Goal: Transaction & Acquisition: Download file/media

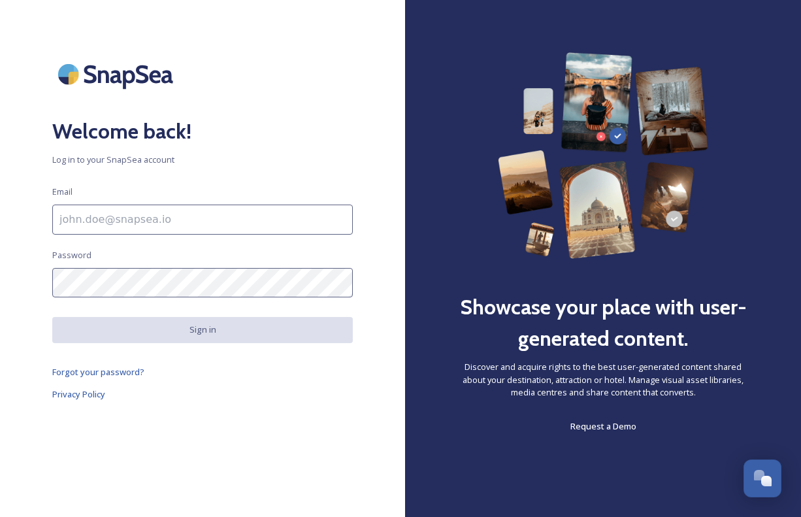
click at [250, 228] on input at bounding box center [202, 220] width 301 height 30
type input "hallie@trovetourism.com"
click at [352, 261] on div "Welcome back! Log in to your SnapSea account Email hallie@trovetourism.com Pass…" at bounding box center [202, 258] width 405 height 412
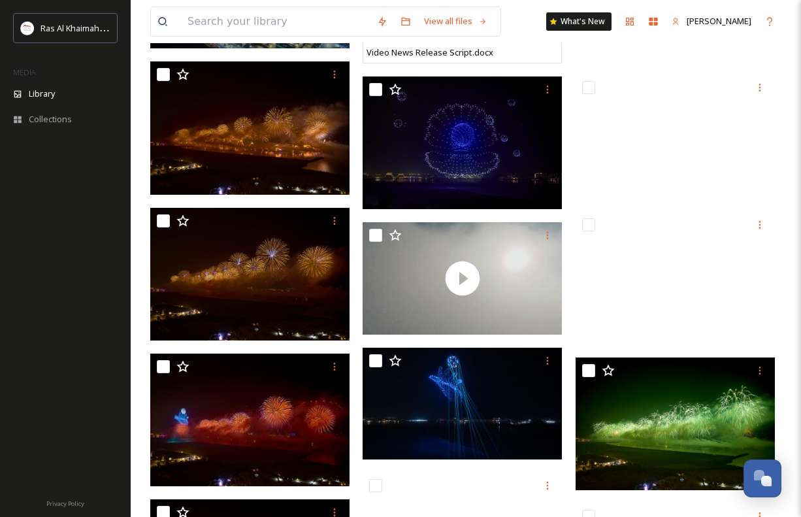
scroll to position [230, 0]
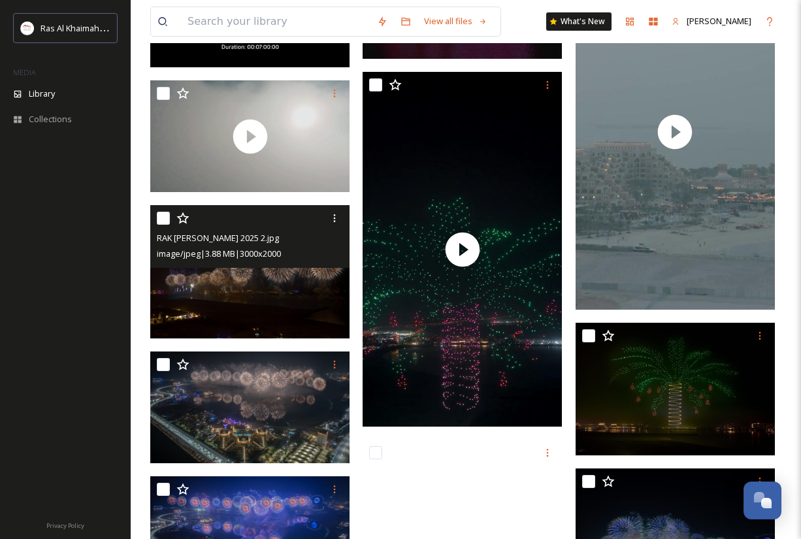
scroll to position [683, 0]
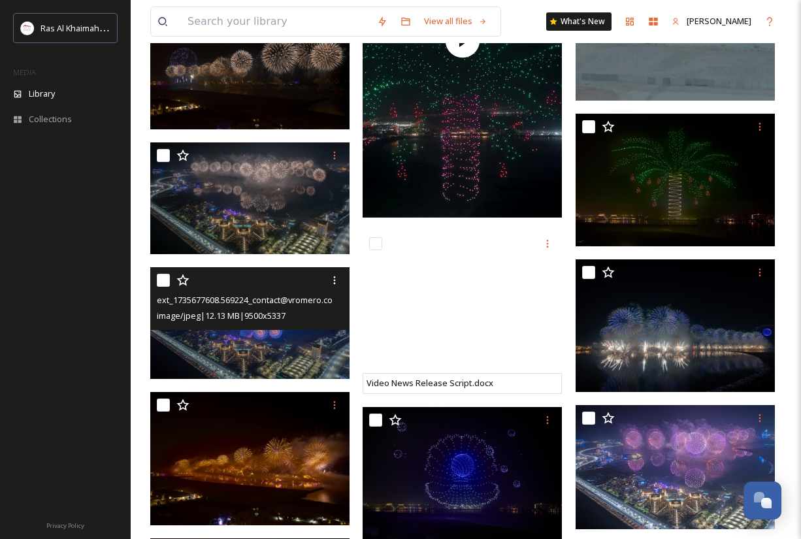
click at [245, 356] on img at bounding box center [249, 323] width 199 height 112
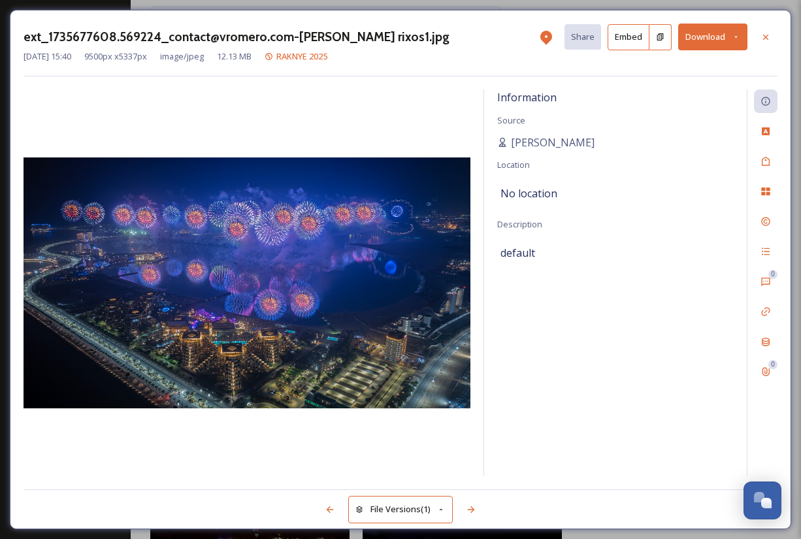
click at [699, 40] on button "Download" at bounding box center [712, 37] width 69 height 27
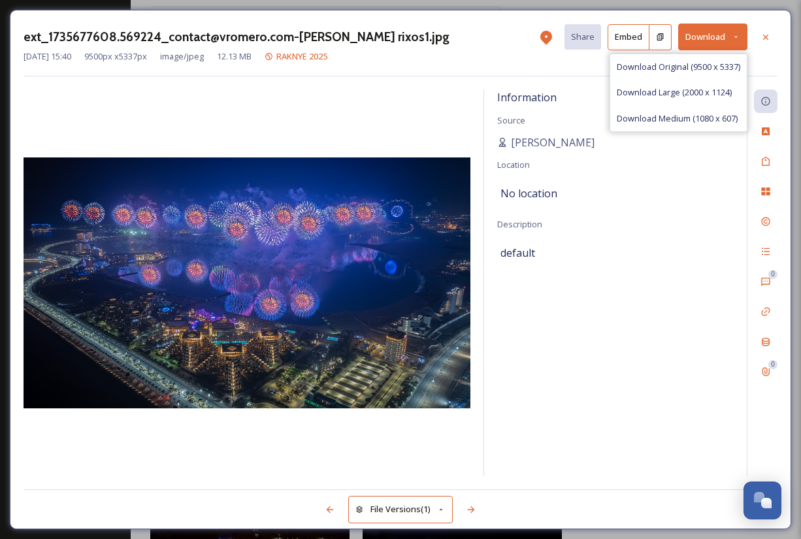
click at [706, 73] on div "Download Original (9500 x 5337)" at bounding box center [678, 66] width 137 height 25
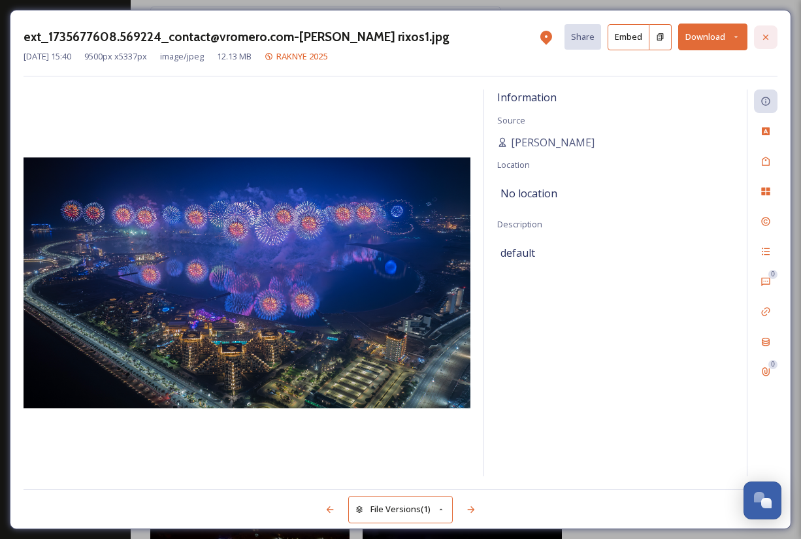
click at [765, 35] on icon at bounding box center [766, 37] width 10 height 10
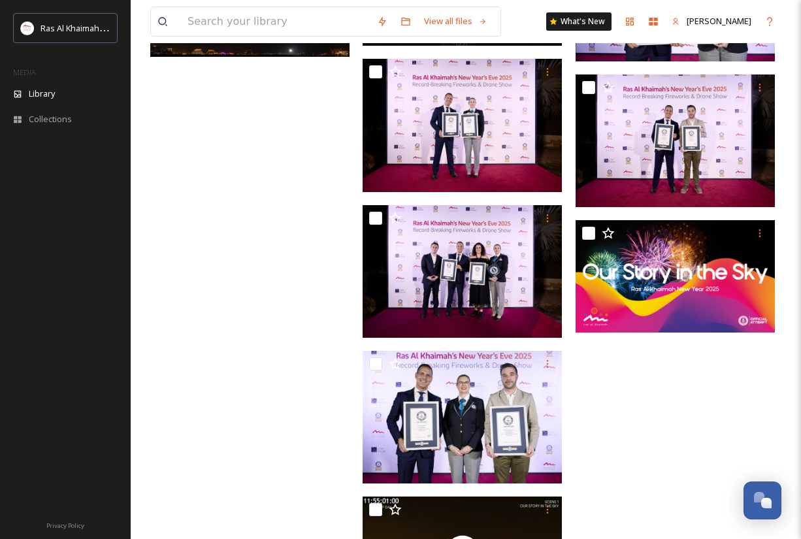
scroll to position [4828, 0]
